Goal: Transaction & Acquisition: Purchase product/service

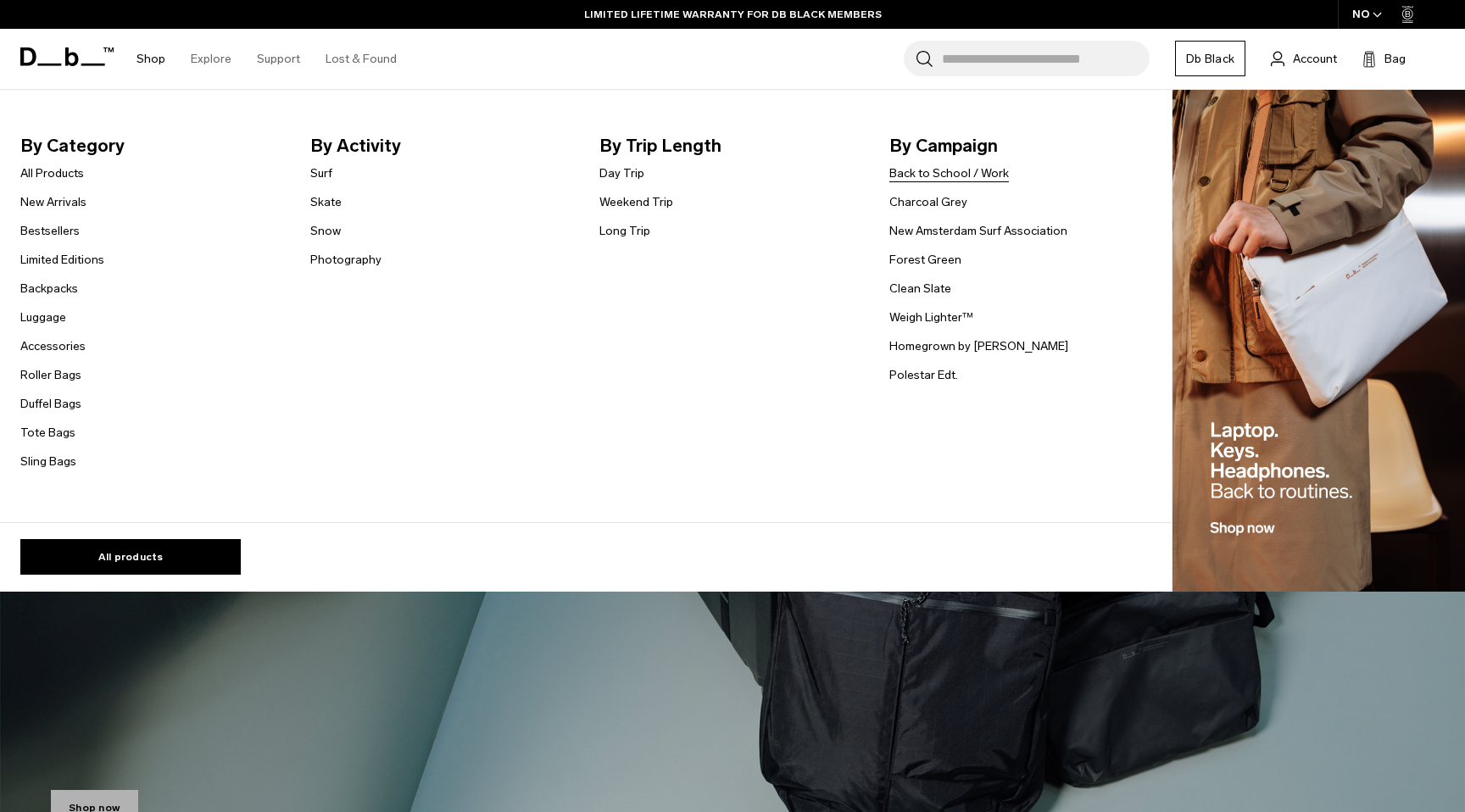
click at [985, 172] on link "Back to School / Work" at bounding box center [948, 173] width 119 height 18
